Goal: Task Accomplishment & Management: Complete application form

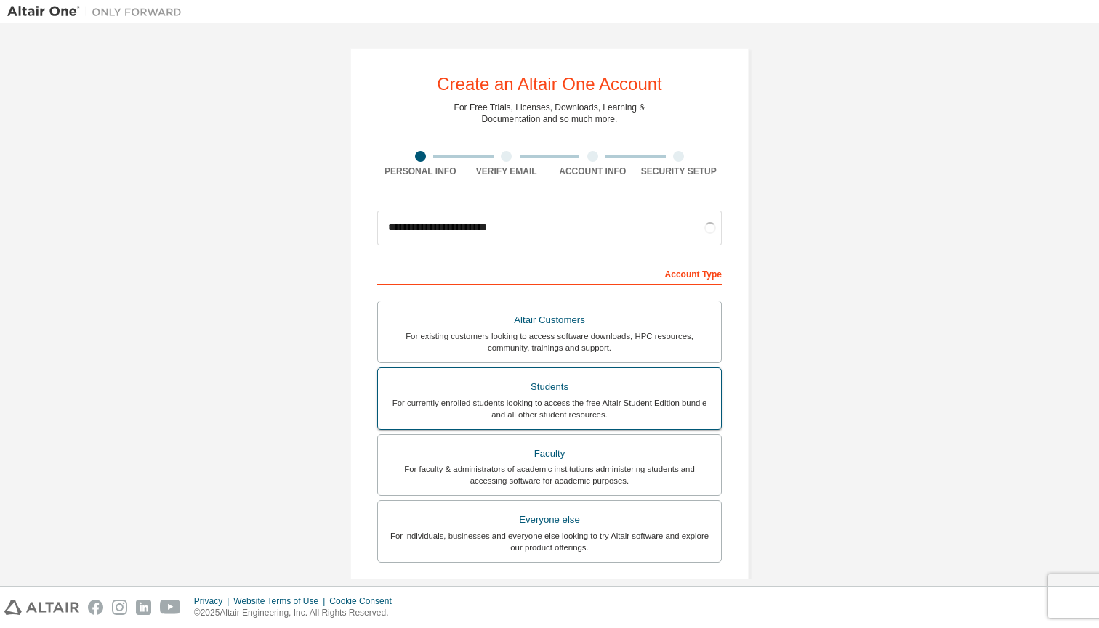
scroll to position [120, 0]
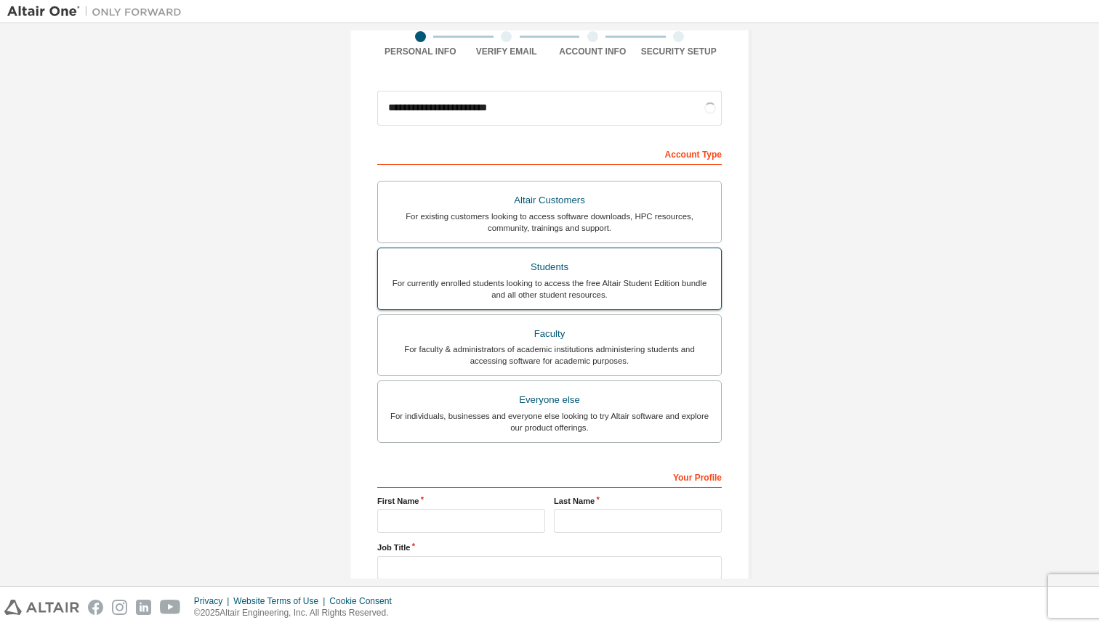
click at [561, 282] on div "For currently enrolled students looking to access the free Altair Student Editi…" at bounding box center [550, 289] width 326 height 23
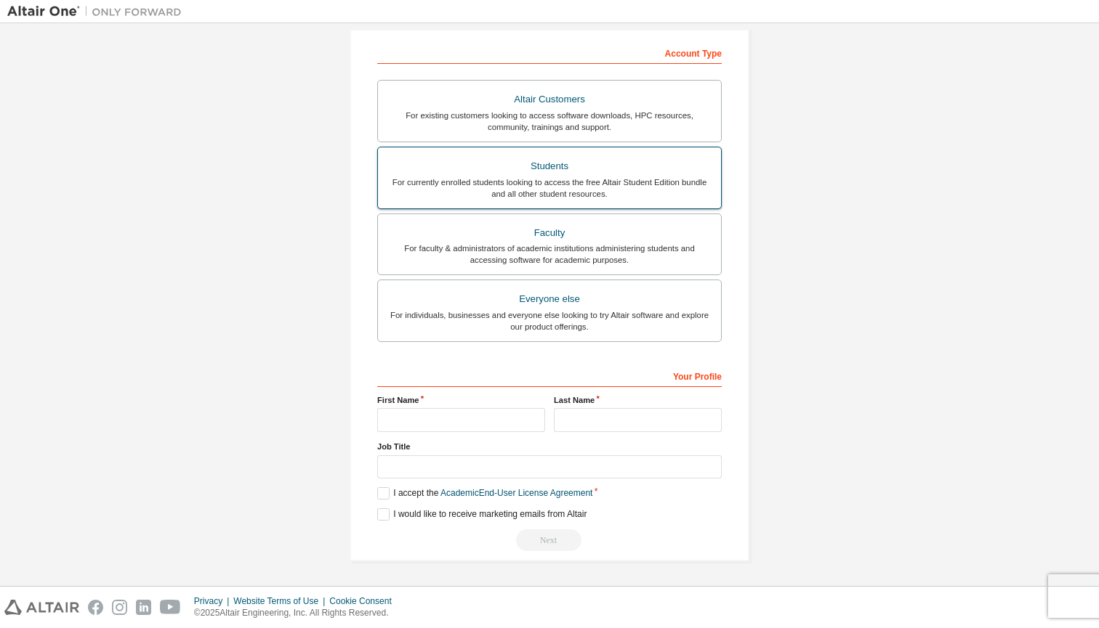
scroll to position [225, 0]
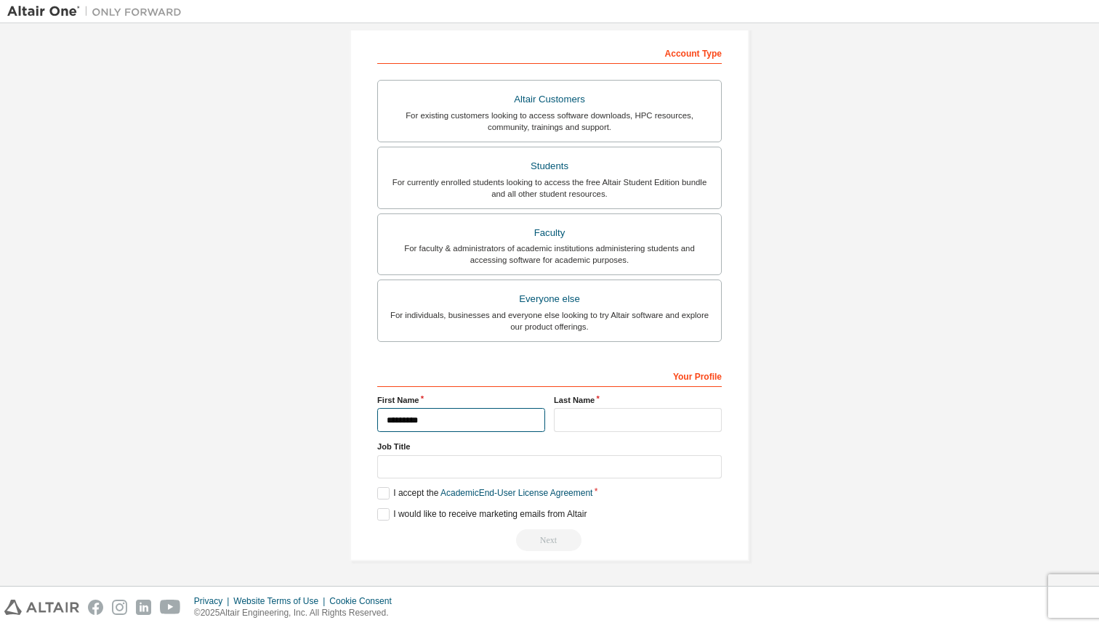
type input "*********"
type input "****"
click at [381, 495] on label "I accept the Academic End-User License Agreement" at bounding box center [484, 494] width 215 height 12
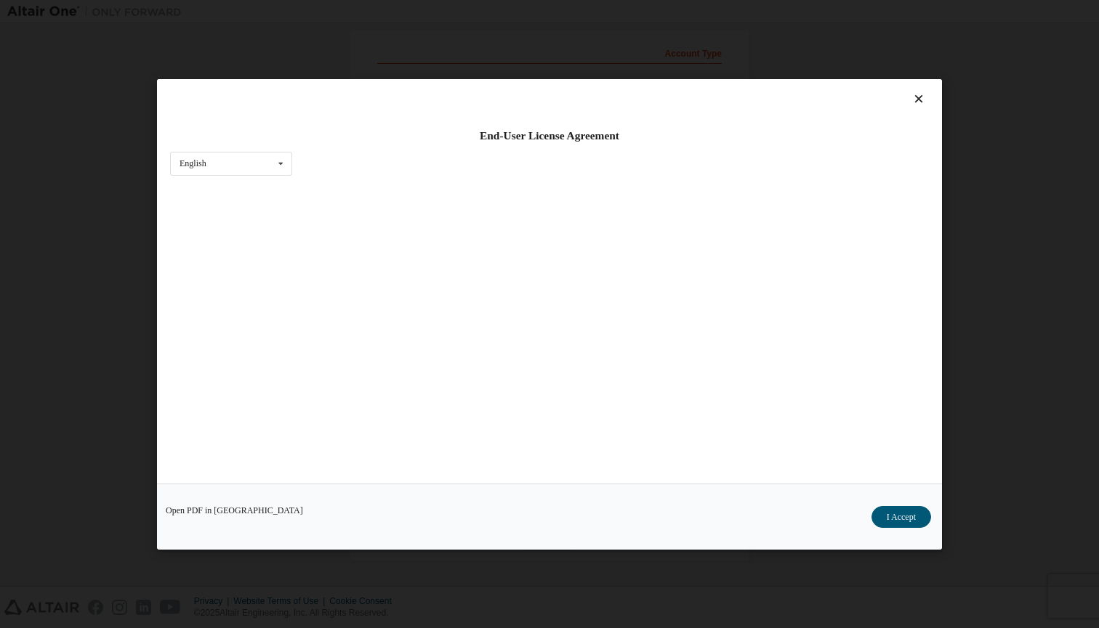
click at [381, 516] on div "Open PDF in New Tab I Accept" at bounding box center [549, 516] width 785 height 66
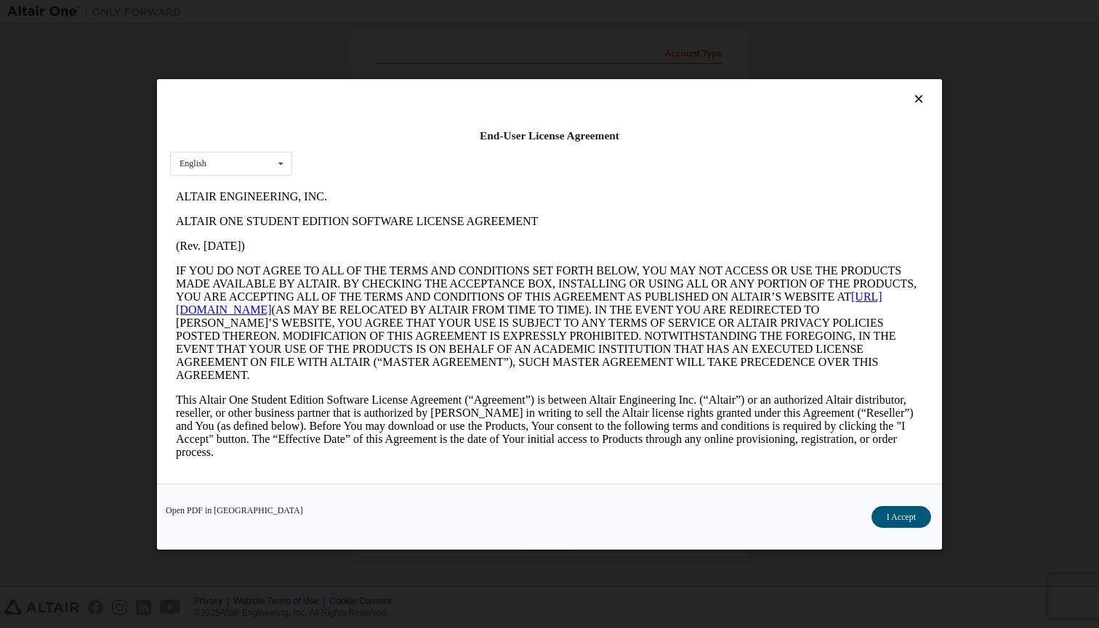
scroll to position [0, 0]
click at [900, 514] on button "I Accept" at bounding box center [901, 517] width 60 height 22
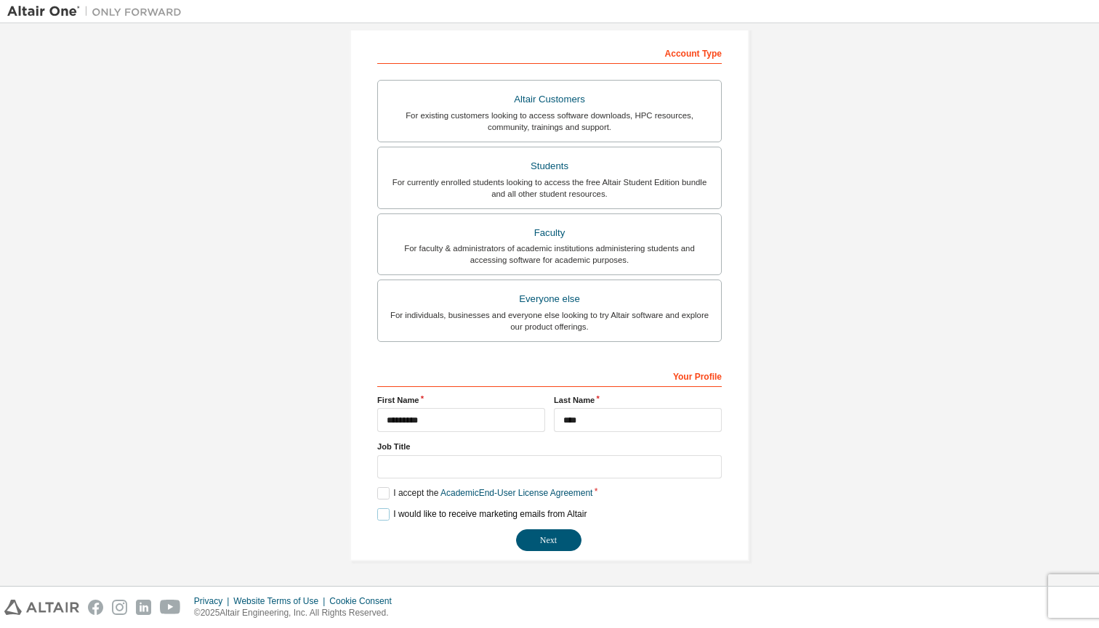
click at [377, 516] on label "I would like to receive marketing emails from Altair" at bounding box center [481, 515] width 209 height 12
click at [456, 514] on label "I would like to receive marketing emails from Altair" at bounding box center [481, 515] width 209 height 12
click at [536, 539] on button "Next" at bounding box center [548, 541] width 65 height 22
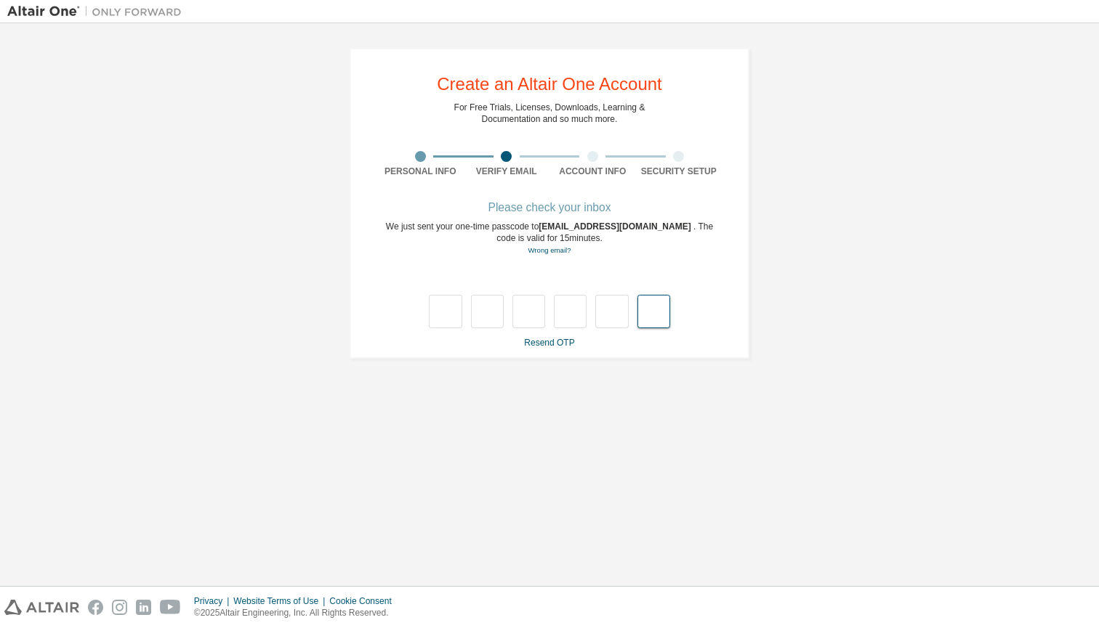
paste input "*"
type input "*"
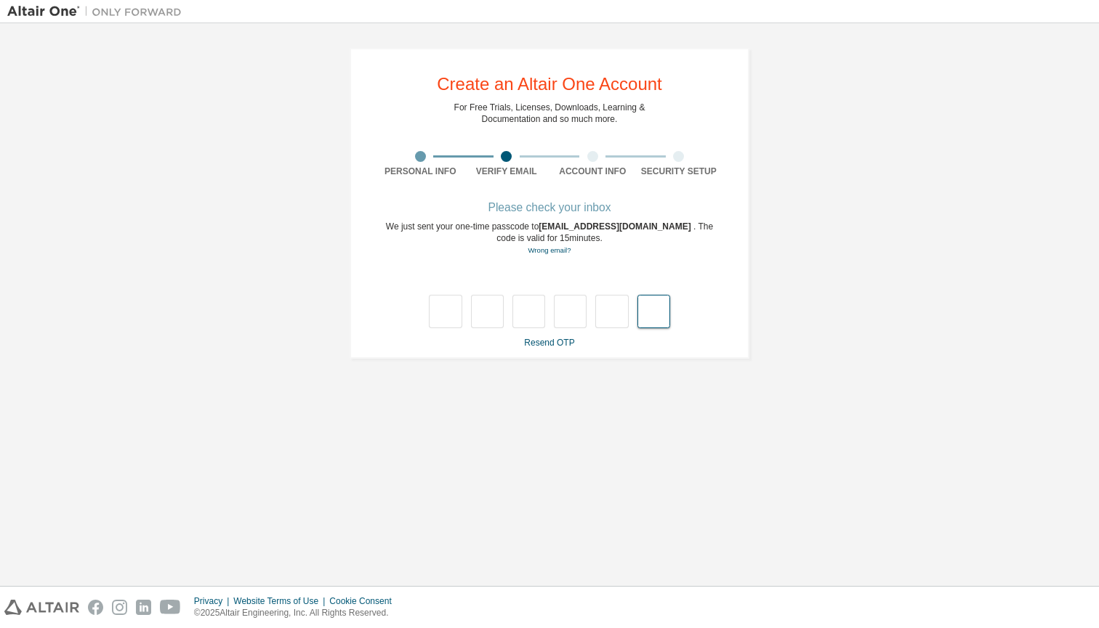
type input "*"
